Goal: Task Accomplishment & Management: Manage account settings

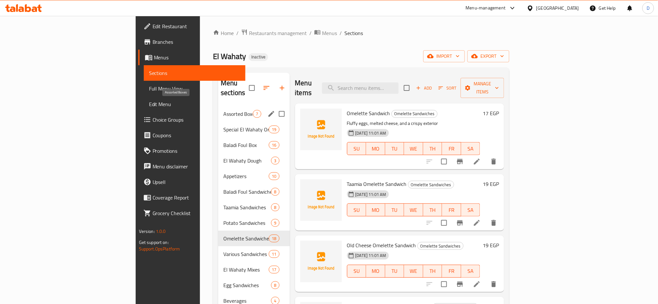
click at [223, 110] on span "Assorted Boxes" at bounding box center [238, 114] width 30 height 8
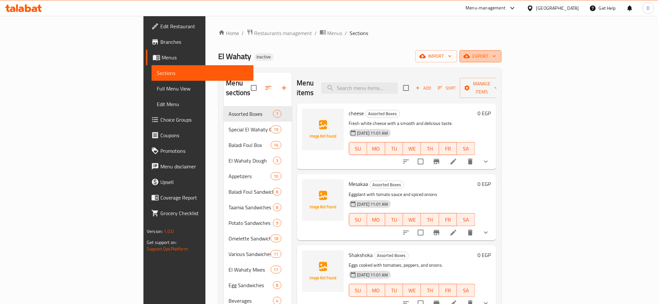
click at [496, 59] on span "export" at bounding box center [480, 56] width 31 height 8
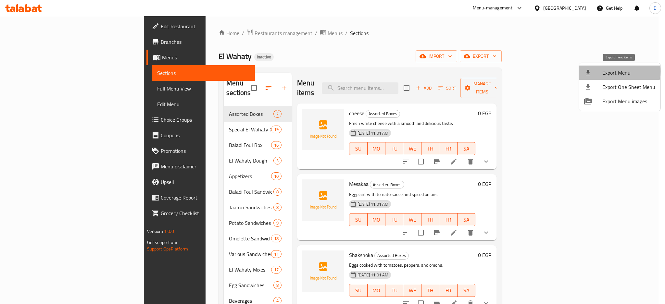
click at [615, 71] on span "Export Menu" at bounding box center [628, 73] width 53 height 8
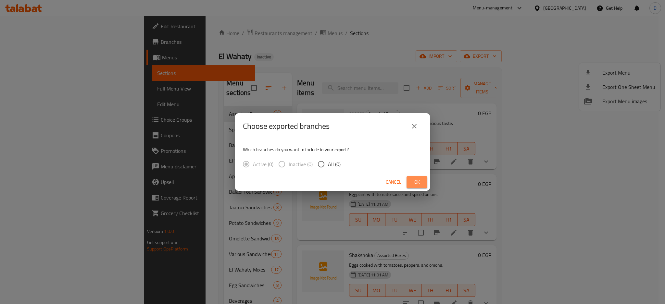
click at [420, 179] on span "Ok" at bounding box center [417, 182] width 10 height 8
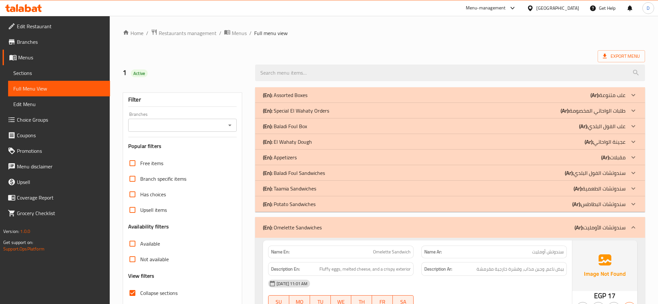
scroll to position [900, 0]
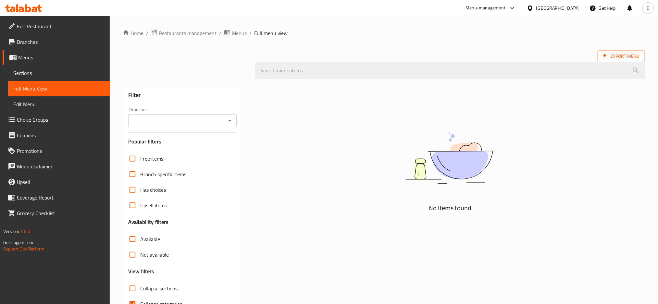
click at [329, 285] on div "No Items found" at bounding box center [450, 205] width 398 height 253
click at [442, 278] on div at bounding box center [329, 152] width 658 height 304
click at [118, 130] on div "Home / Restaurants management / Menus / Full menu view Export Menu Filter Branc…" at bounding box center [384, 178] width 548 height 325
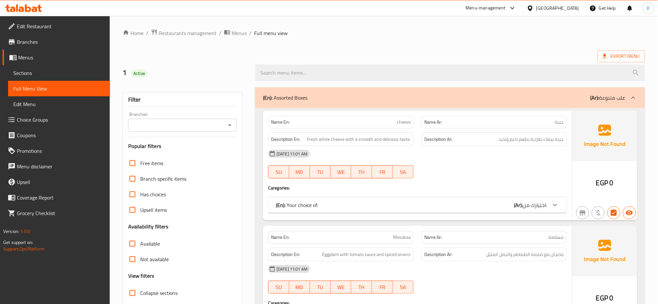
scroll to position [687, 0]
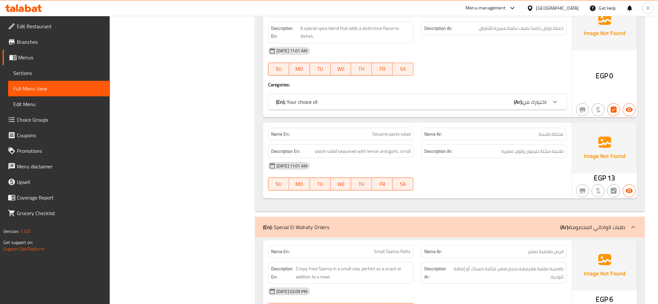
click at [399, 136] on span "Sesame paste salad" at bounding box center [391, 134] width 38 height 7
copy span "Sesame paste salad"
click at [399, 136] on span "Sesame paste salad" at bounding box center [391, 134] width 38 height 7
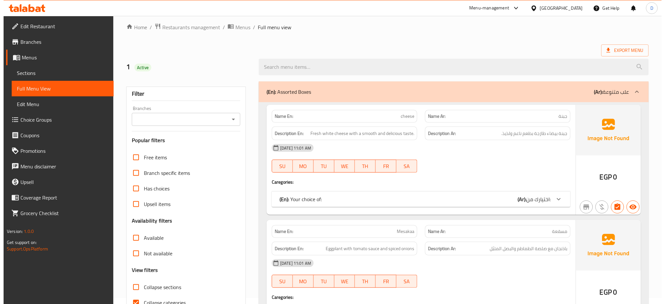
scroll to position [0, 0]
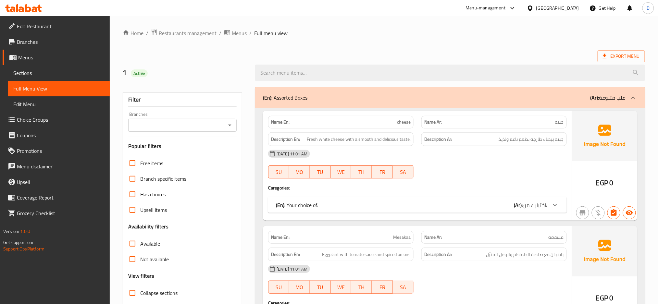
click at [622, 56] on span "Export Menu" at bounding box center [621, 56] width 37 height 8
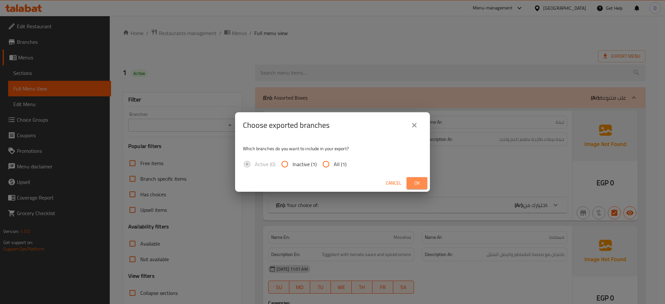
click at [414, 183] on span "Ok" at bounding box center [417, 183] width 10 height 8
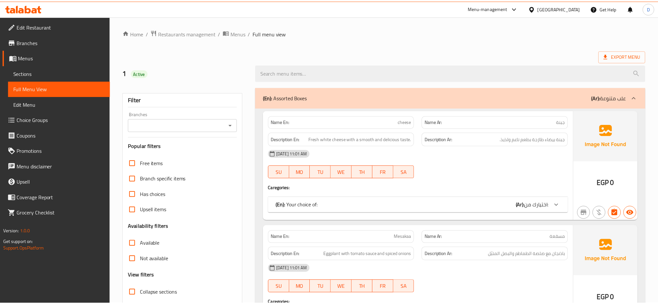
scroll to position [5, 0]
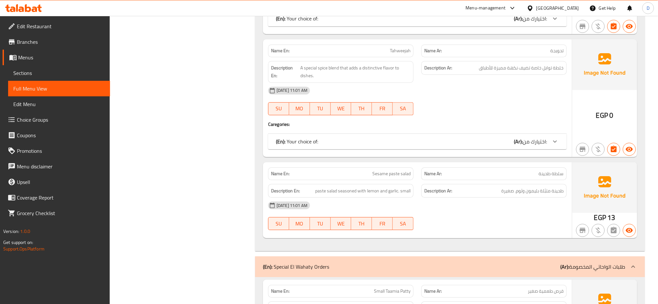
scroll to position [663, 0]
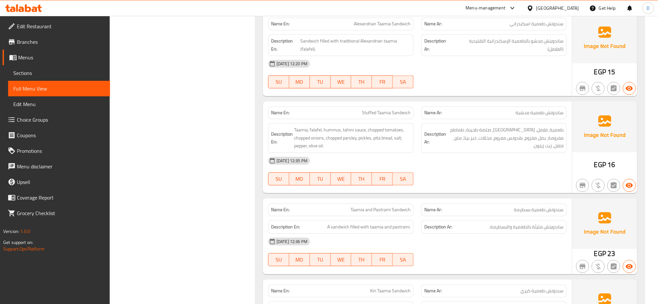
scroll to position [5868, 0]
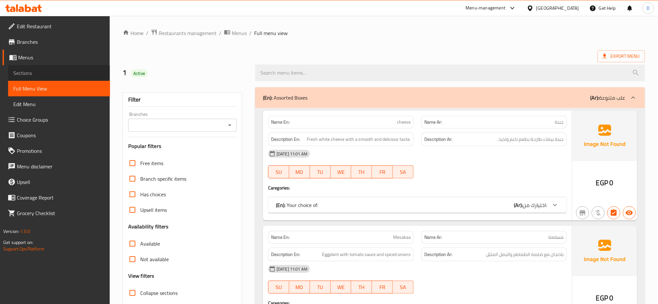
click at [80, 73] on span "Sections" at bounding box center [59, 73] width 92 height 8
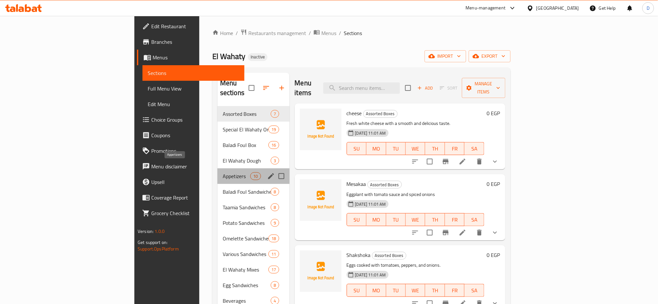
click at [223, 172] on span "Appetizers" at bounding box center [237, 176] width 28 height 8
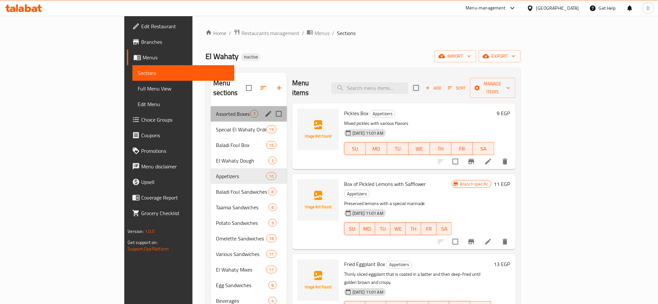
click at [211, 110] on div "Assorted Boxes 7" at bounding box center [249, 114] width 76 height 16
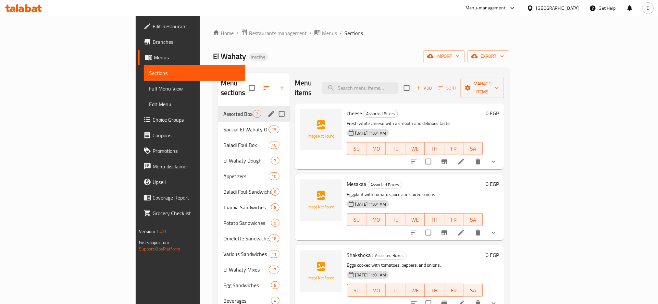
scroll to position [91, 0]
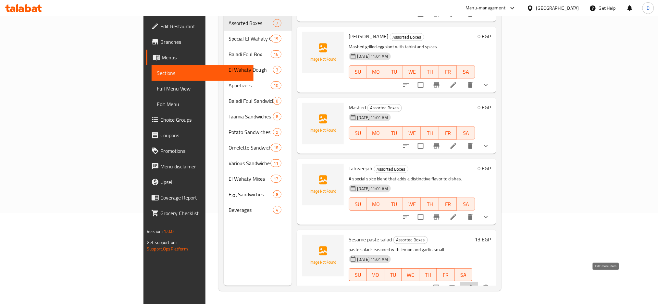
click at [472, 285] on icon at bounding box center [469, 288] width 6 height 6
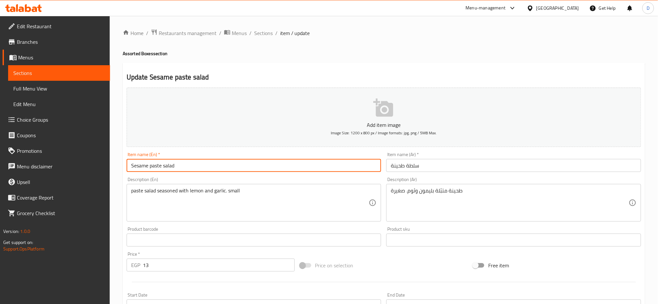
click at [141, 164] on input "Sesame paste salad" at bounding box center [254, 165] width 255 height 13
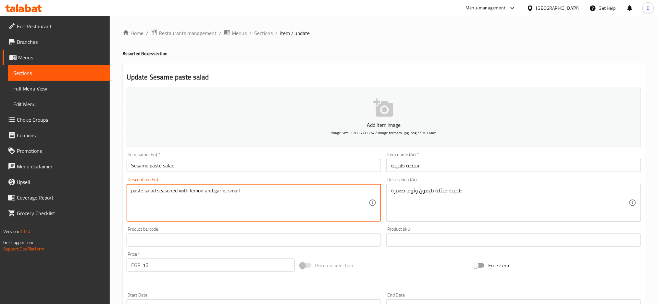
paste textarea "Sesame"
type textarea "Sesamepaste salad seasoned with lemon and garlic. small"
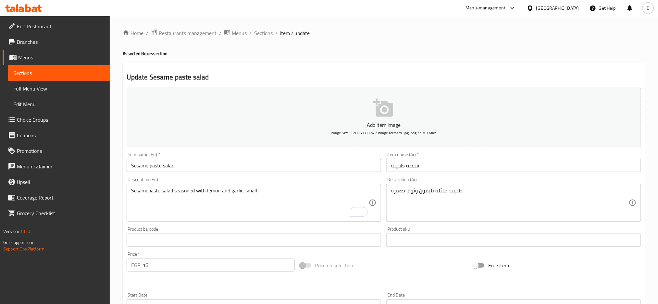
click at [273, 187] on div "Sesamepaste salad seasoned with lemon and garlic. small Description (En)" at bounding box center [254, 203] width 255 height 38
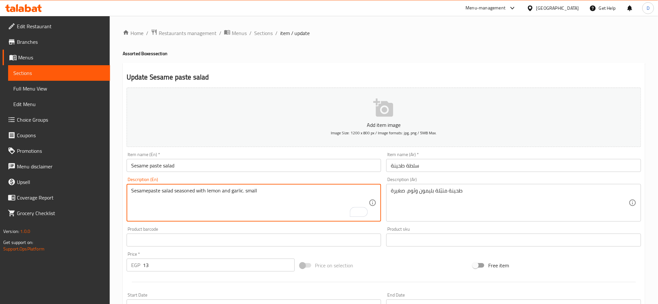
click at [270, 190] on textarea "Sesamepaste salad seasoned with lemon and garlic. small" at bounding box center [250, 203] width 238 height 31
